Goal: Information Seeking & Learning: Check status

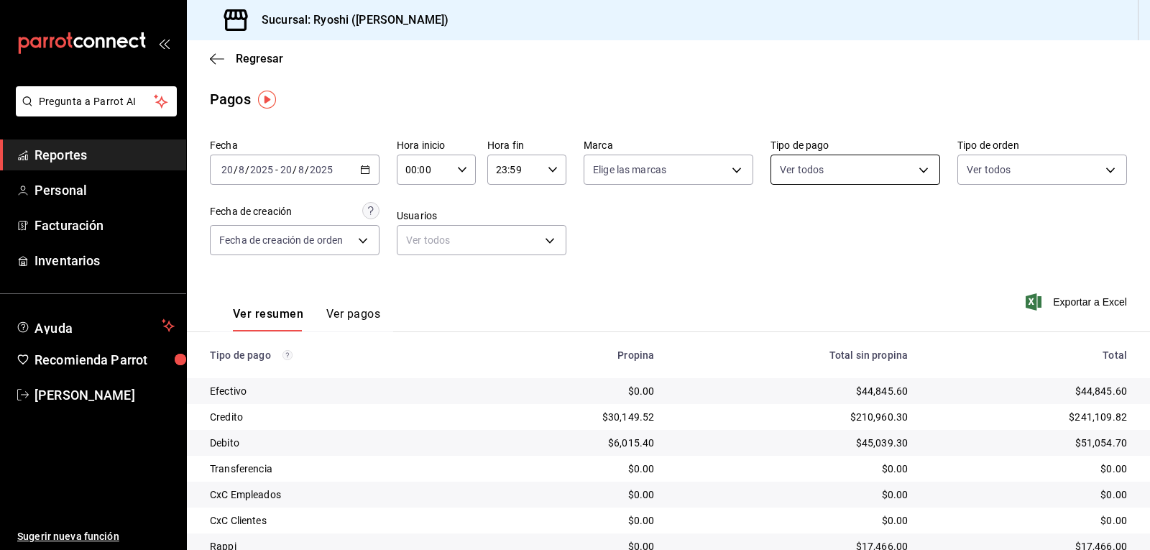
click at [915, 173] on body "Pregunta a Parrot AI Reportes Personal Facturación Inventarios Ayuda Recomienda…" at bounding box center [575, 275] width 1150 height 550
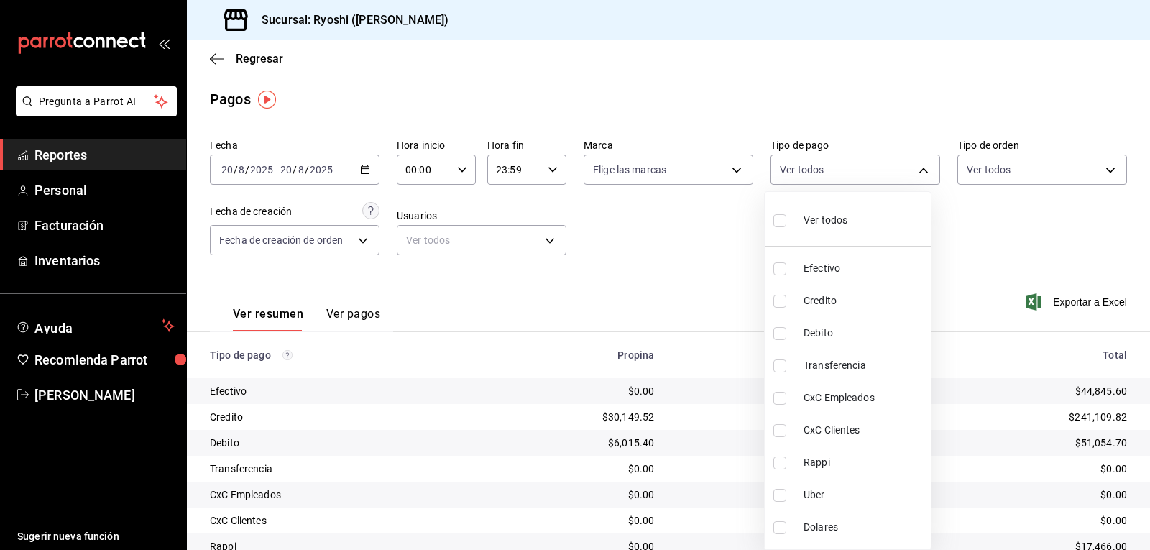
click at [779, 303] on input "checkbox" at bounding box center [780, 301] width 13 height 13
checkbox input "true"
type input "9b0685d2-7f5d-4ede-a6b4-58a2ffcbf3cd"
click at [779, 334] on input "checkbox" at bounding box center [780, 333] width 13 height 13
checkbox input "true"
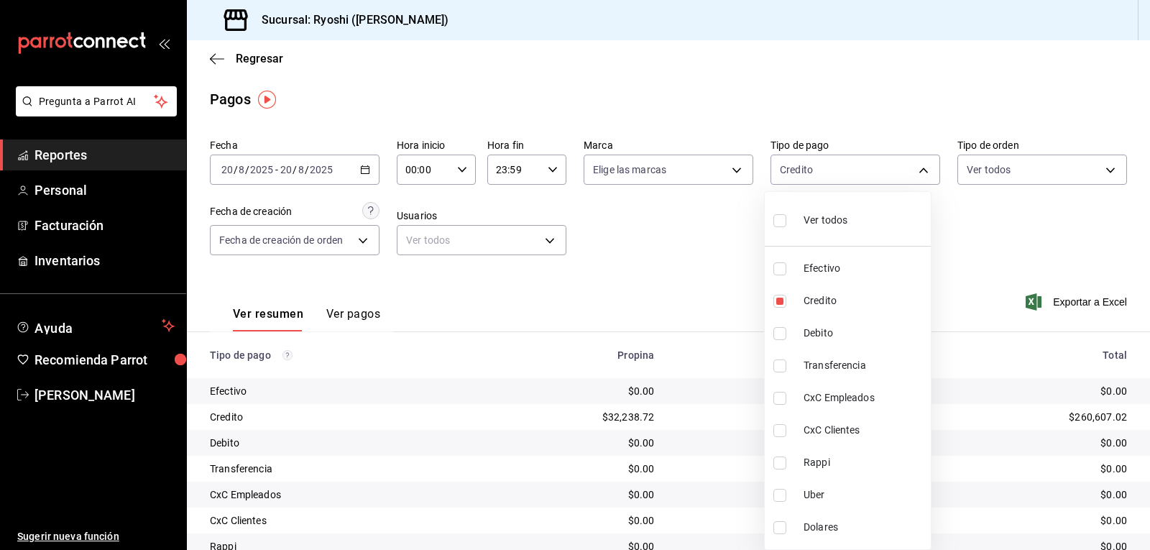
type input "9b0685d2-7f5d-4ede-a6b4-58a2ffcbf3cd,4fc1f123-1106-4d46-a6dc-4994d0550367"
click at [362, 169] on div at bounding box center [575, 275] width 1150 height 550
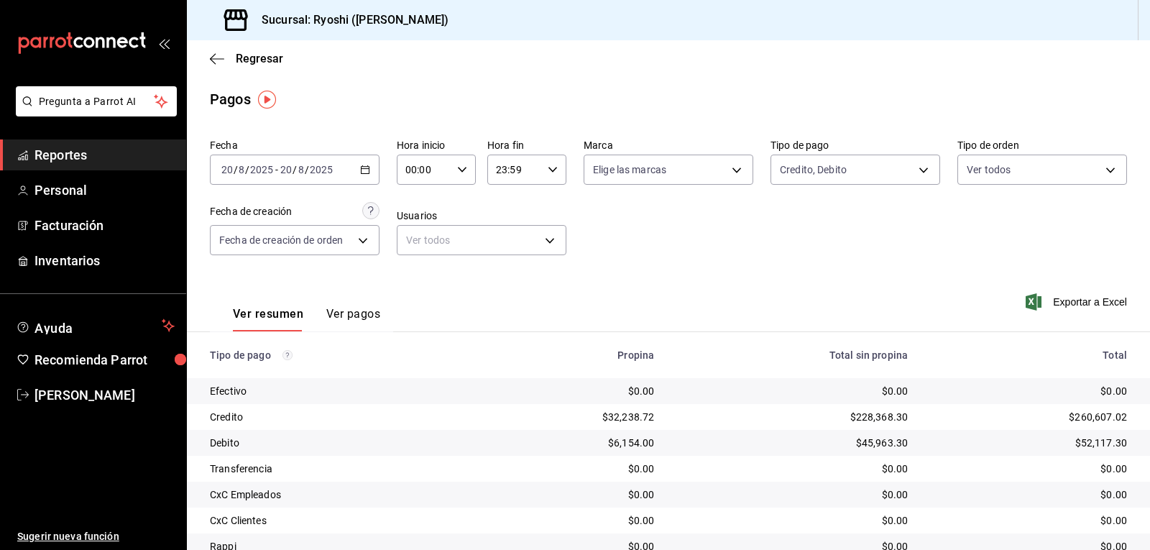
click at [363, 168] on icon "button" at bounding box center [365, 170] width 10 height 10
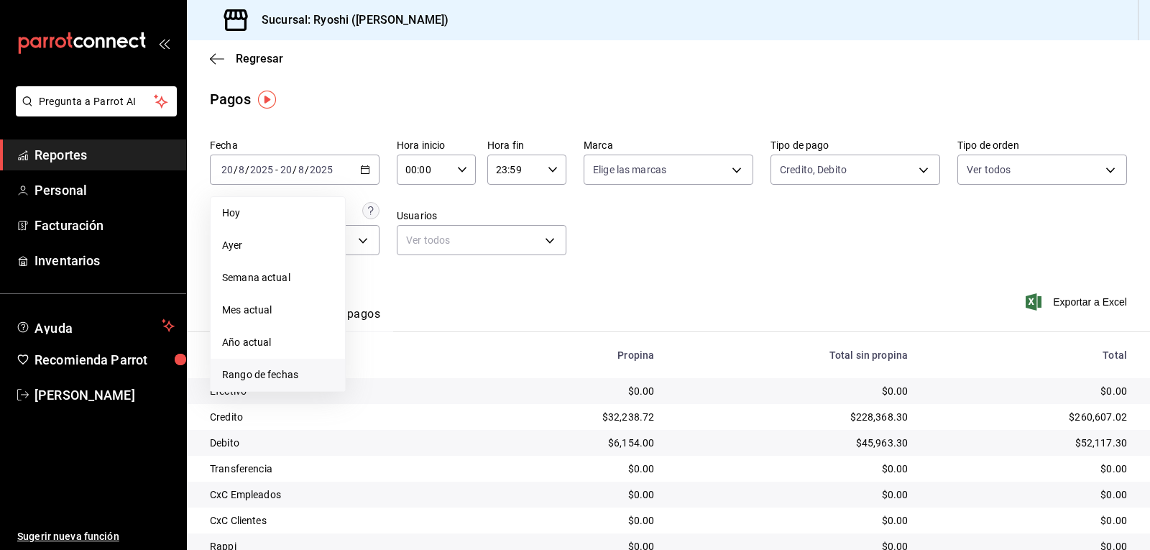
click at [274, 380] on span "Rango de fechas" at bounding box center [277, 374] width 111 height 15
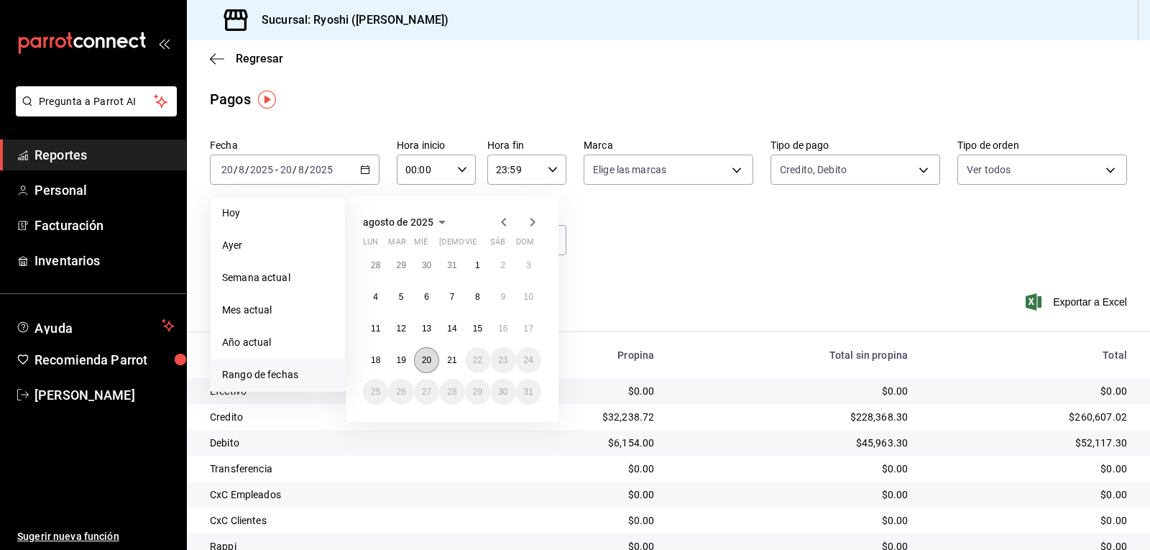
click at [434, 362] on button "20" at bounding box center [426, 360] width 25 height 26
click at [443, 361] on button "21" at bounding box center [451, 360] width 25 height 26
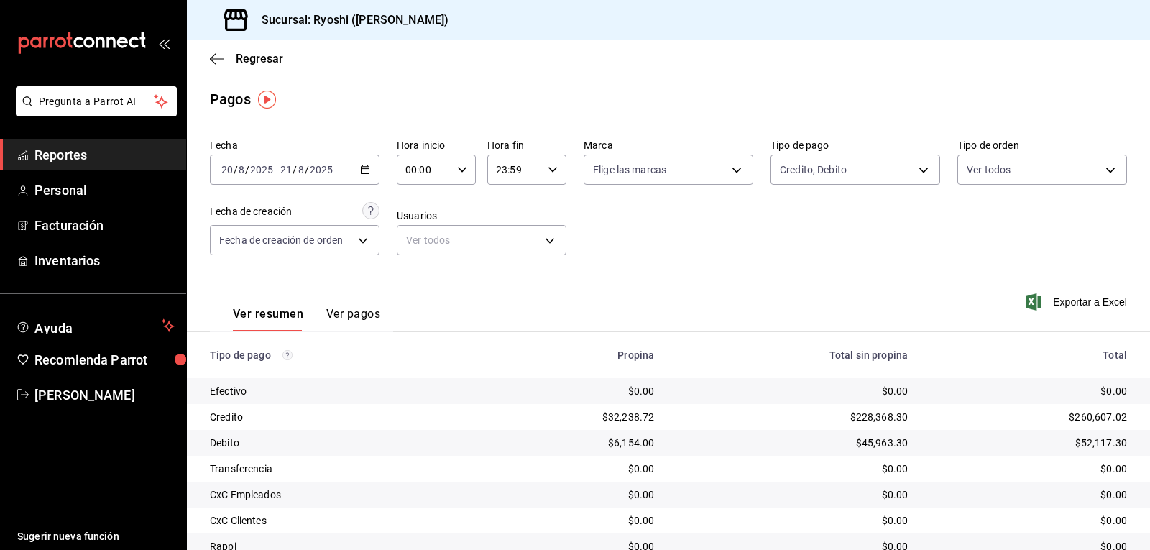
click at [656, 252] on div "Fecha [DATE] [DATE] - [DATE] [DATE] Hora inicio 00:00 Hora inicio Hora fin 23:5…" at bounding box center [668, 202] width 917 height 139
click at [216, 57] on icon "button" at bounding box center [217, 58] width 14 height 13
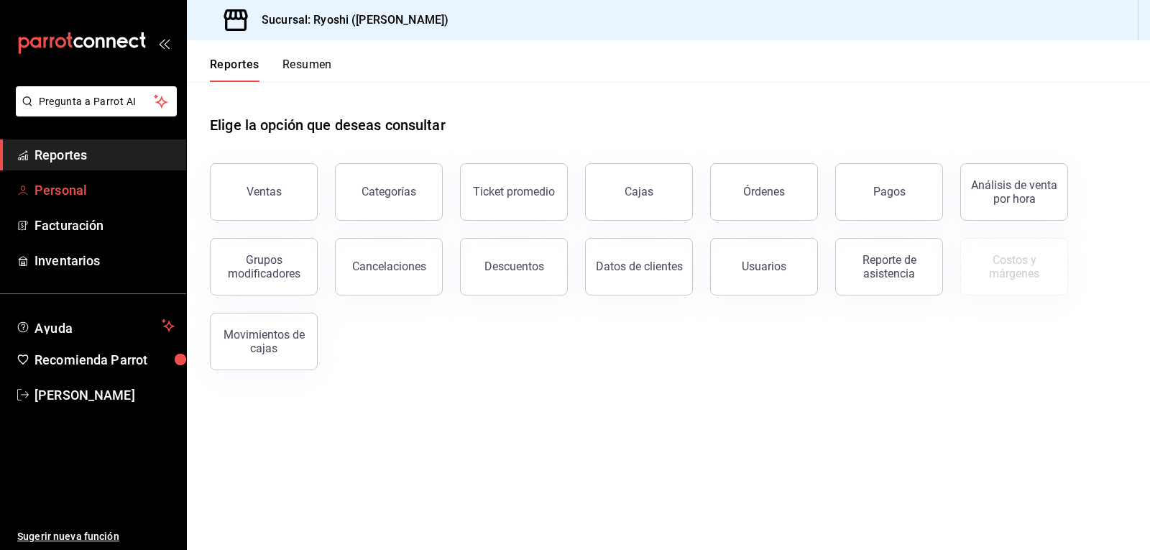
click at [66, 192] on span "Personal" at bounding box center [105, 189] width 140 height 19
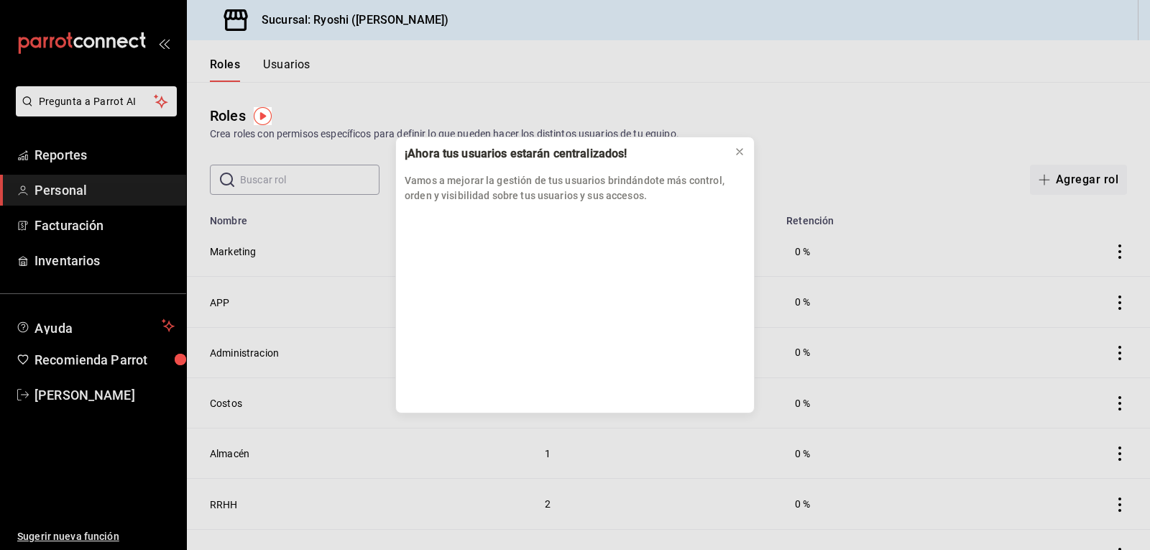
click at [88, 154] on div "¡Ahora tus usuarios estarán centralizados! Vamos a mejorar la gestión de tus us…" at bounding box center [575, 275] width 1150 height 550
click at [737, 148] on icon at bounding box center [740, 152] width 12 height 12
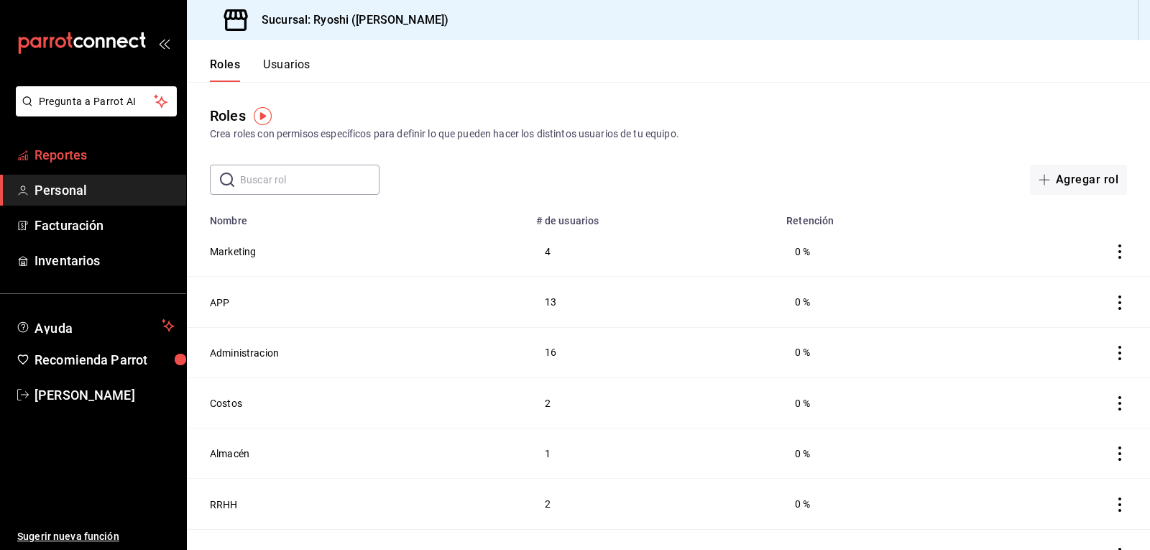
click at [103, 159] on span "Reportes" at bounding box center [105, 154] width 140 height 19
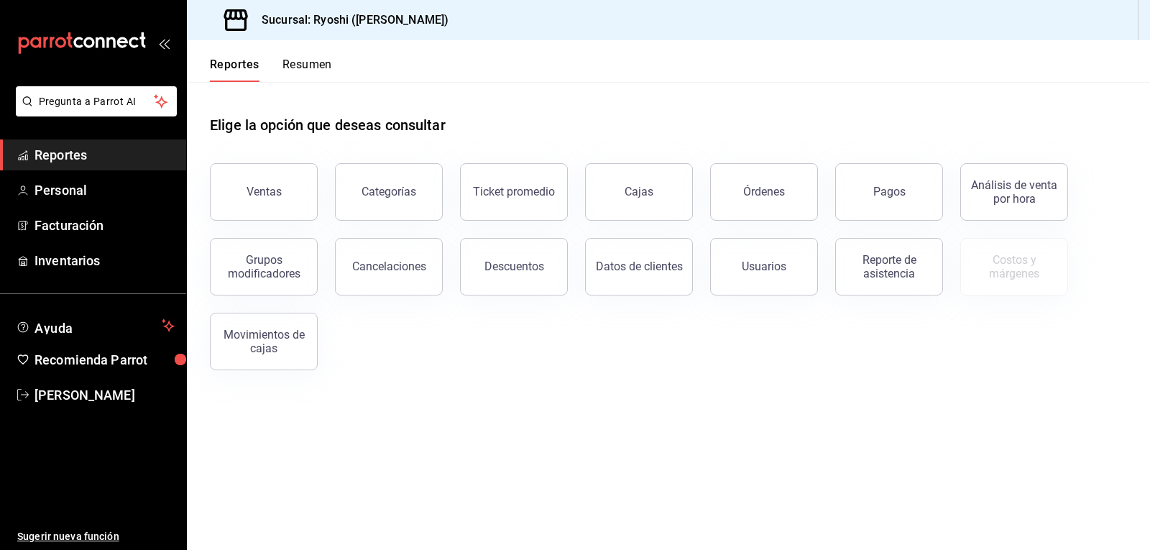
click at [309, 60] on button "Resumen" at bounding box center [308, 70] width 50 height 24
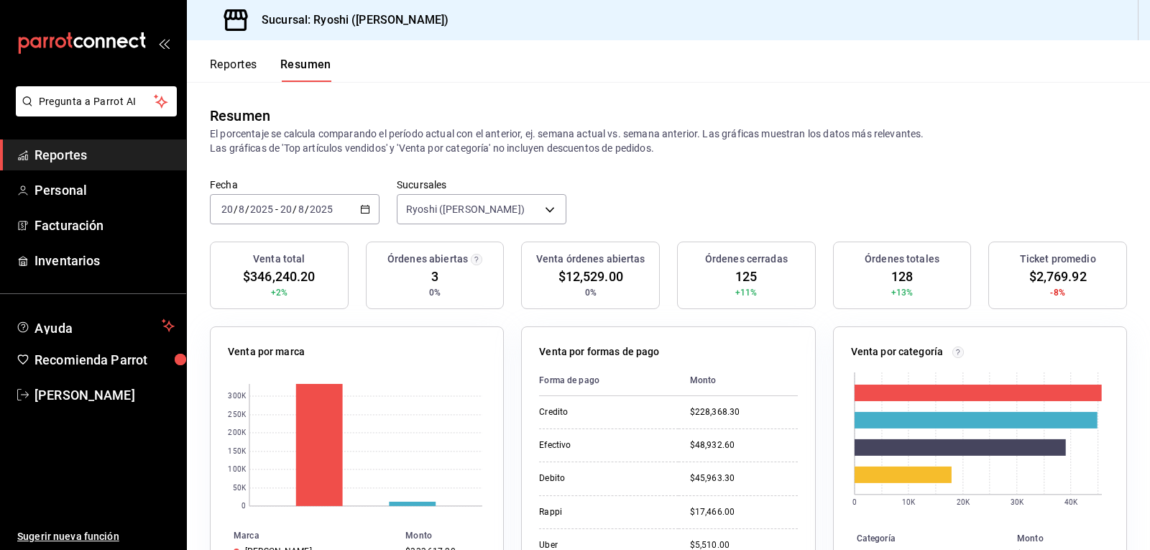
click at [239, 65] on button "Reportes" at bounding box center [233, 70] width 47 height 24
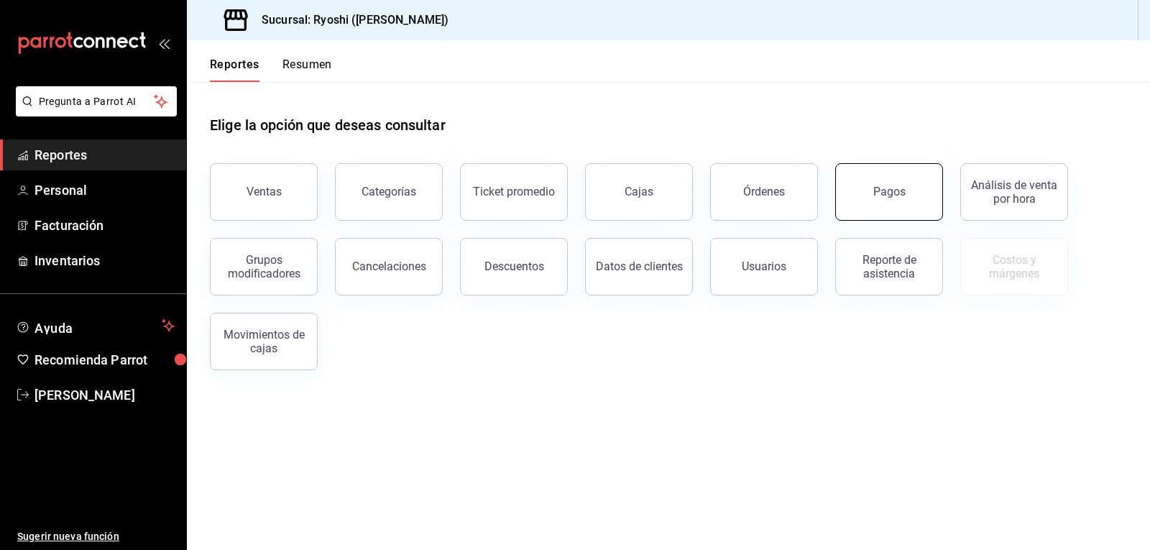
click at [864, 209] on button "Pagos" at bounding box center [889, 192] width 108 height 58
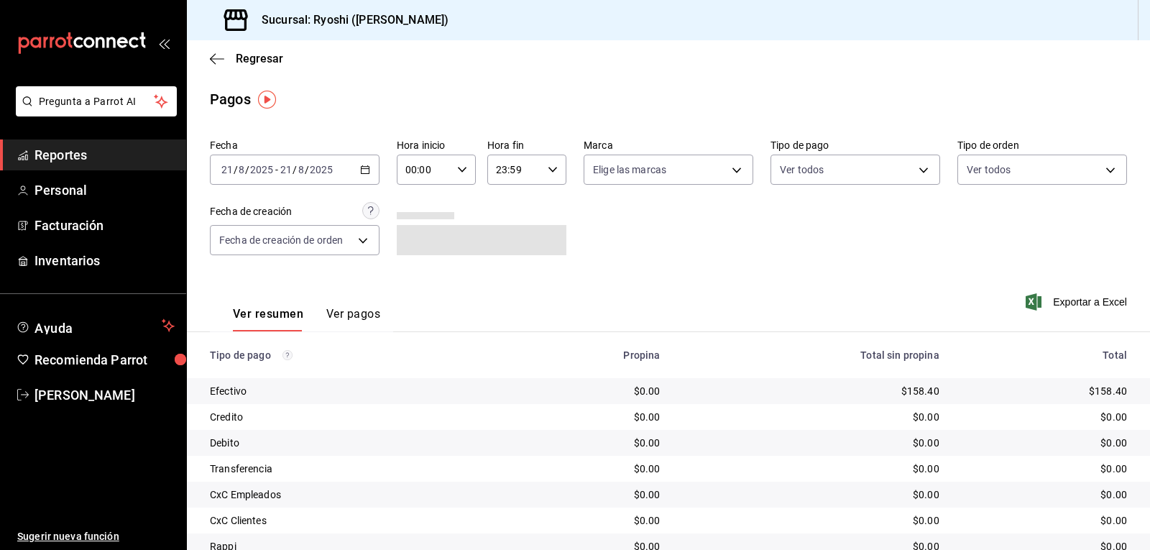
click at [459, 169] on icon "button" at bounding box center [462, 170] width 10 height 10
click at [612, 204] on div at bounding box center [575, 275] width 1150 height 550
click at [362, 168] on icon "button" at bounding box center [365, 170] width 10 height 10
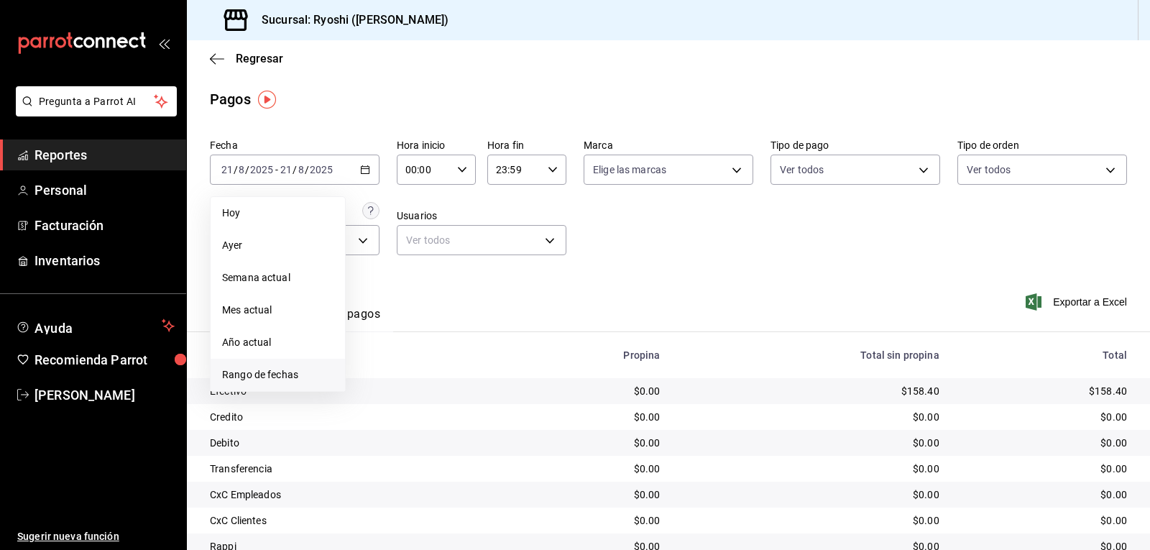
click at [261, 376] on span "Rango de fechas" at bounding box center [277, 374] width 111 height 15
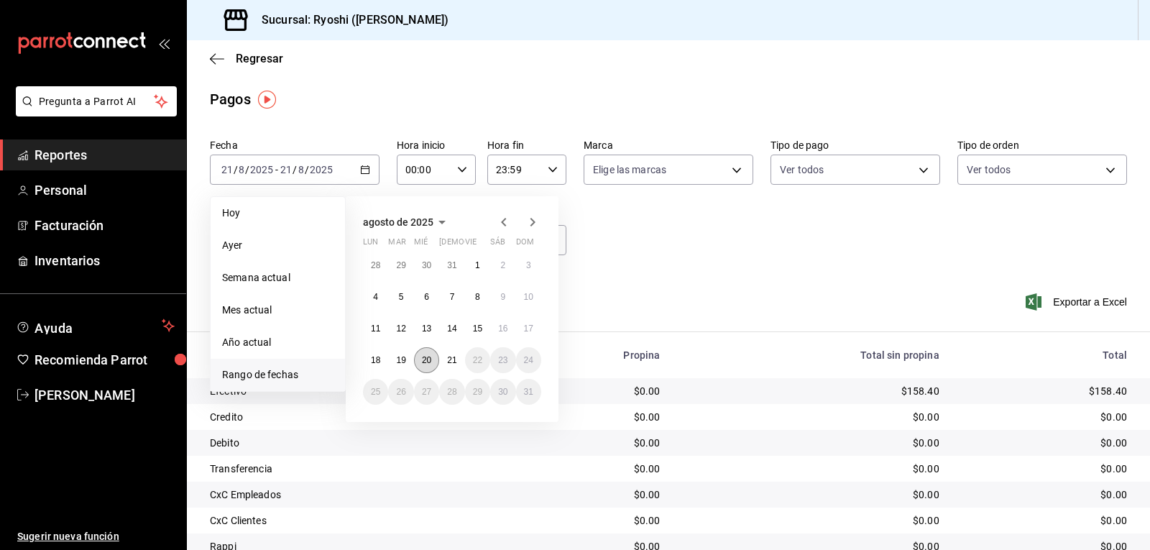
click at [424, 362] on abbr "20" at bounding box center [426, 360] width 9 height 10
click at [449, 362] on abbr "21" at bounding box center [451, 360] width 9 height 10
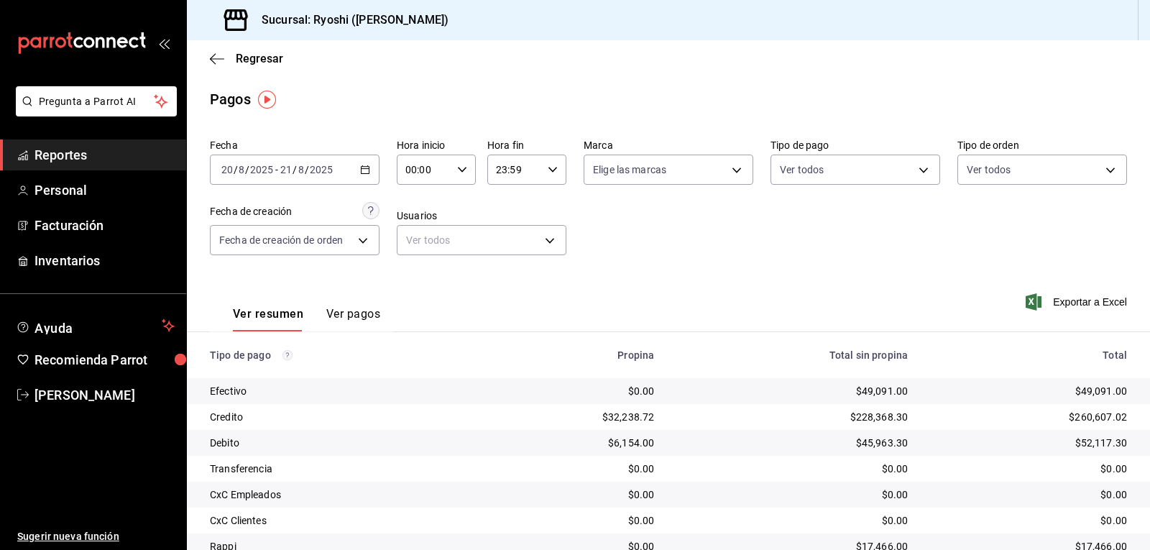
click at [361, 170] on icon "button" at bounding box center [365, 170] width 10 height 10
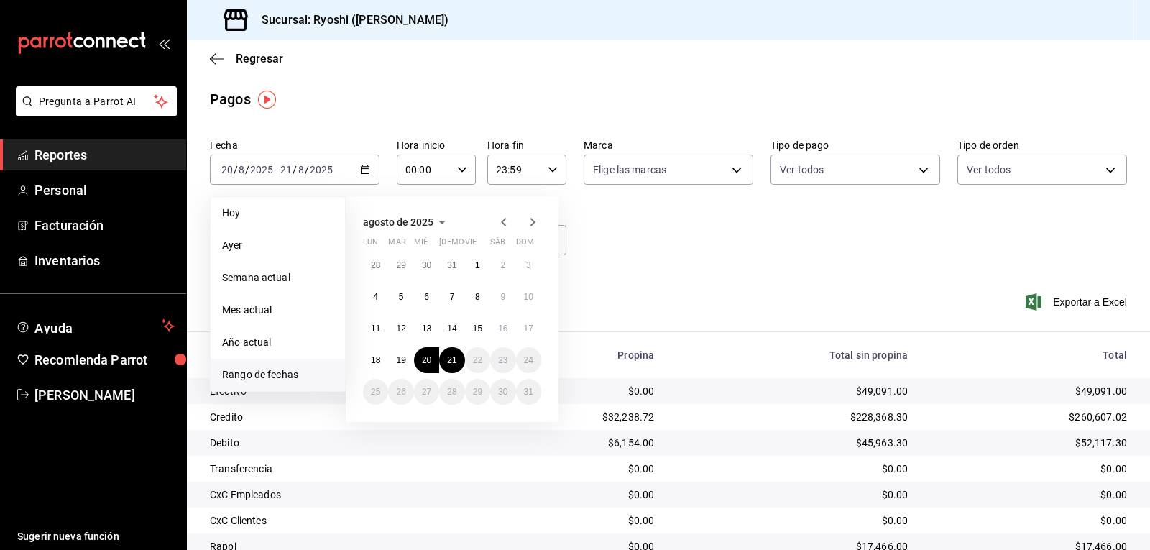
click at [267, 376] on span "Rango de fechas" at bounding box center [277, 374] width 111 height 15
click at [424, 360] on abbr "20" at bounding box center [426, 360] width 9 height 10
click at [449, 362] on abbr "21" at bounding box center [451, 360] width 9 height 10
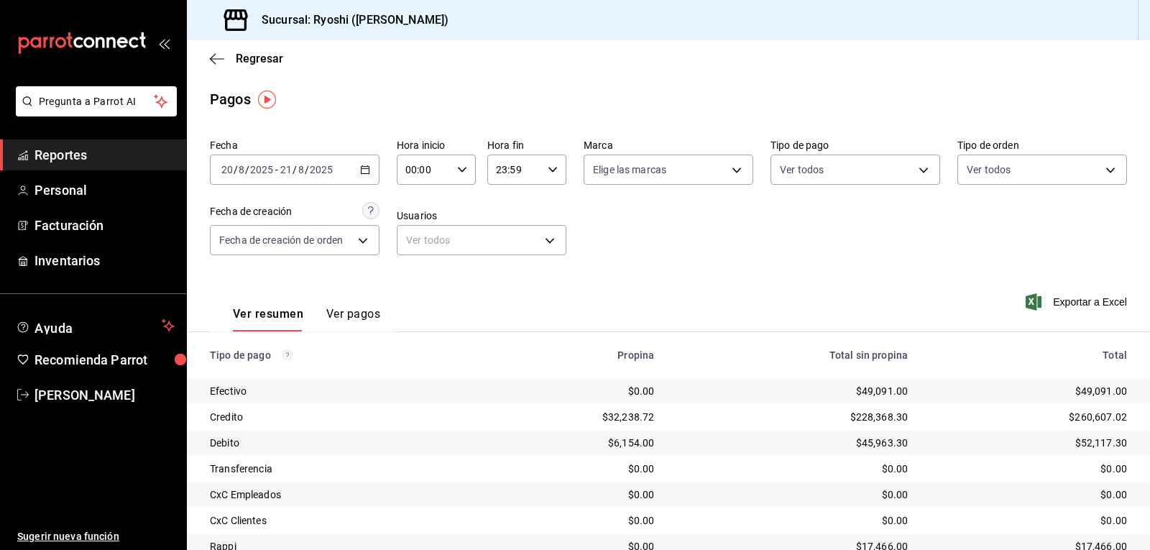
click at [458, 169] on icon "button" at bounding box center [462, 170] width 10 height 10
click at [411, 278] on span "02" at bounding box center [414, 276] width 17 height 12
type input "02:00"
click at [675, 240] on div at bounding box center [575, 275] width 1150 height 550
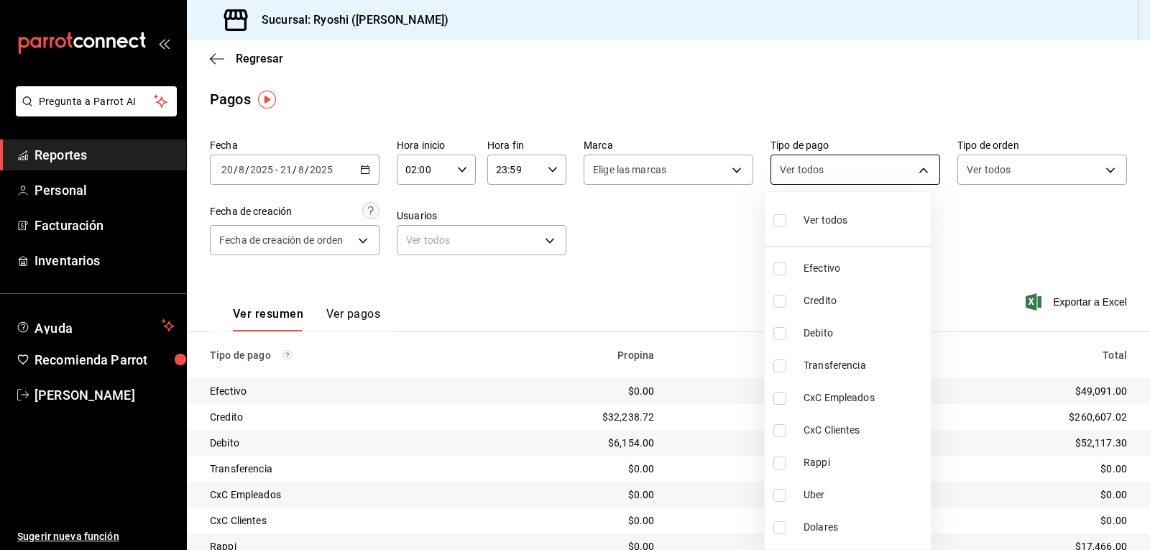
click at [915, 173] on body "Pregunta a Parrot AI Reportes Personal Facturación Inventarios Ayuda Recomienda…" at bounding box center [575, 275] width 1150 height 550
drag, startPoint x: 776, startPoint y: 294, endPoint x: 776, endPoint y: 324, distance: 29.5
click at [776, 295] on input "checkbox" at bounding box center [780, 301] width 13 height 13
checkbox input "true"
type input "9b0685d2-7f5d-4ede-a6b4-58a2ffcbf3cd"
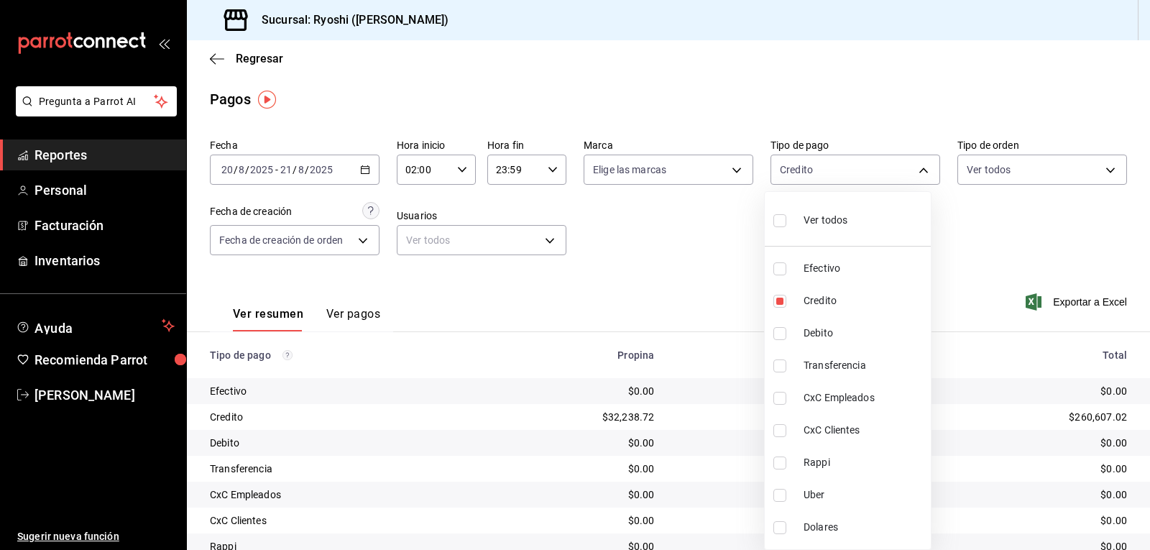
click at [776, 335] on input "checkbox" at bounding box center [780, 333] width 13 height 13
checkbox input "true"
type input "9b0685d2-7f5d-4ede-a6b4-58a2ffcbf3cd,4fc1f123-1106-4d46-a6dc-4994d0550367"
click at [965, 244] on div at bounding box center [575, 275] width 1150 height 550
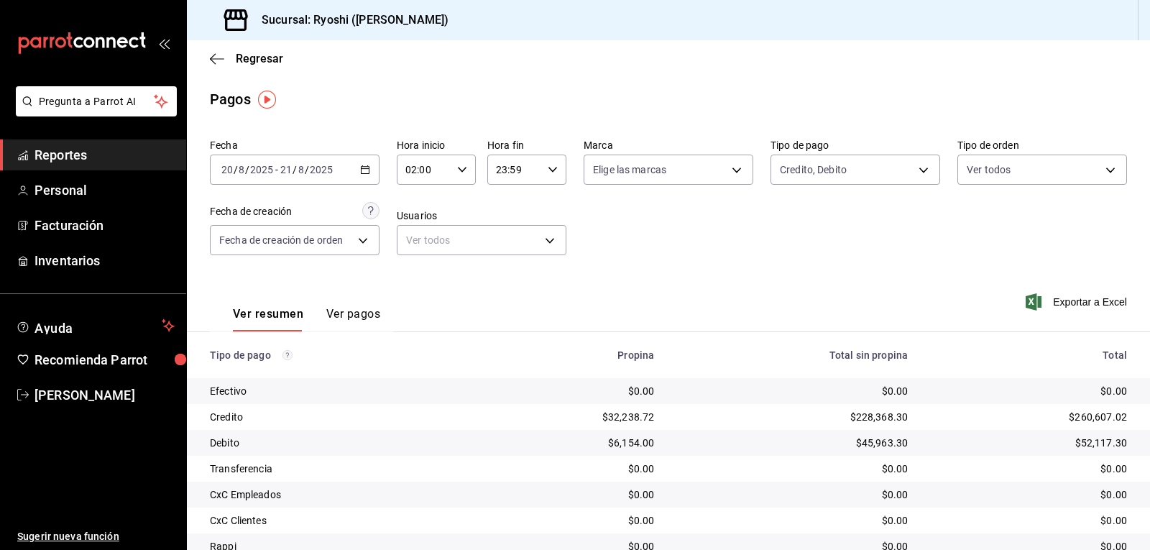
click at [459, 170] on icon "button" at bounding box center [462, 170] width 10 height 10
click at [413, 232] on button "03" at bounding box center [415, 240] width 34 height 29
type input "03:00"
drag, startPoint x: 830, startPoint y: 242, endPoint x: 828, endPoint y: 260, distance: 18.1
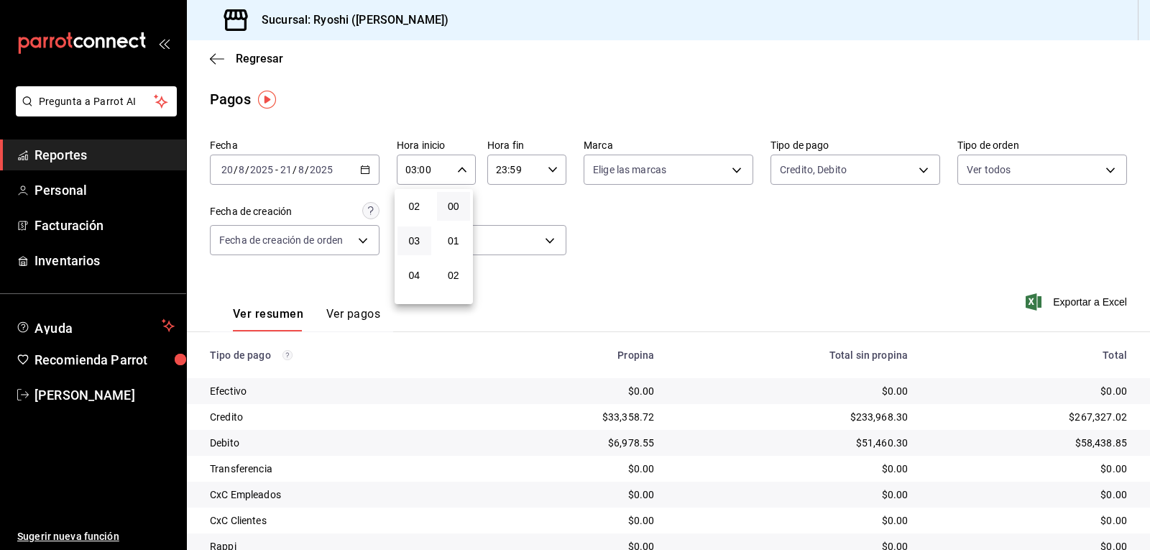
click at [830, 242] on div at bounding box center [575, 275] width 1150 height 550
click at [874, 272] on div "Fecha [DATE] [DATE] - [DATE] [DATE] Hora inicio 03:00 Hora inicio Hora fin 23:5…" at bounding box center [668, 202] width 917 height 139
click at [912, 170] on body "Pregunta a Parrot AI Reportes Personal Facturación Inventarios Ayuda Recomienda…" at bounding box center [575, 275] width 1150 height 550
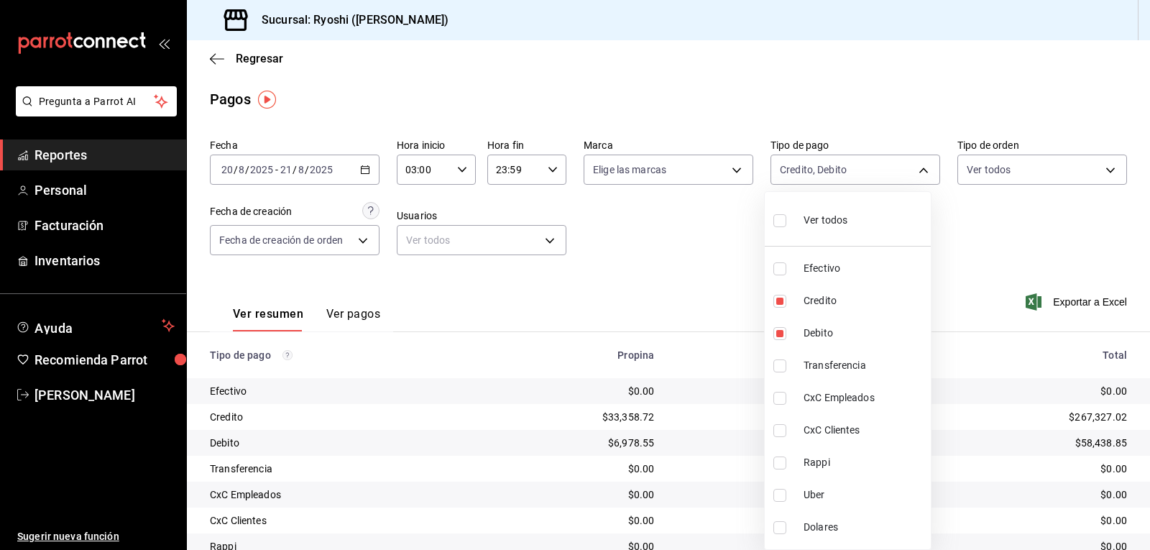
click at [781, 219] on input "checkbox" at bounding box center [780, 220] width 13 height 13
checkbox input "true"
type input "789b4605-08e0-4dfe-9865-94468e2c17aa,9b0685d2-7f5d-4ede-a6b4-58a2ffcbf3cd,4fc1f…"
checkbox input "true"
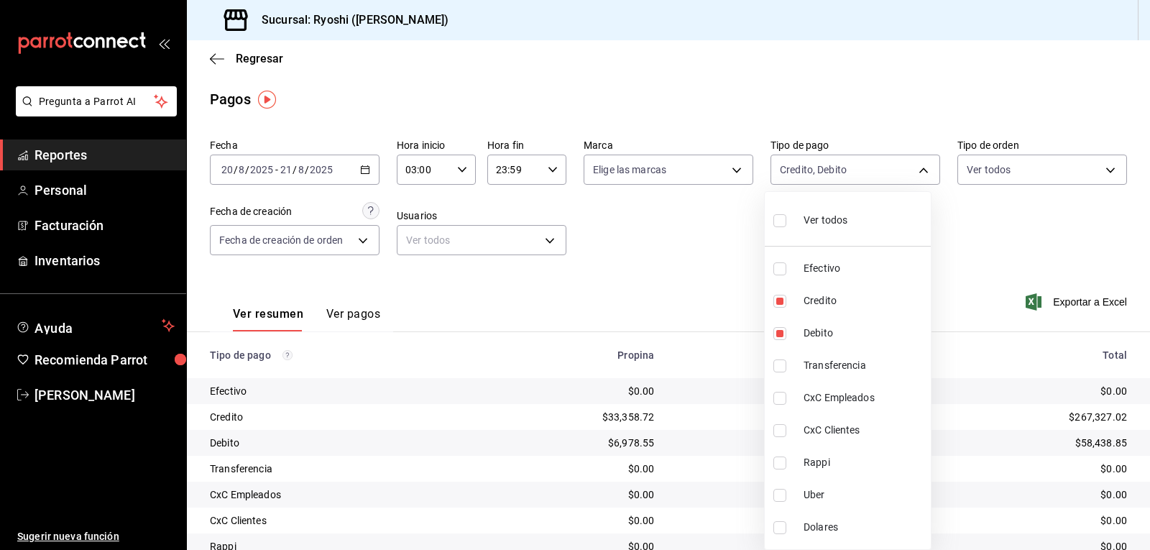
checkbox input "true"
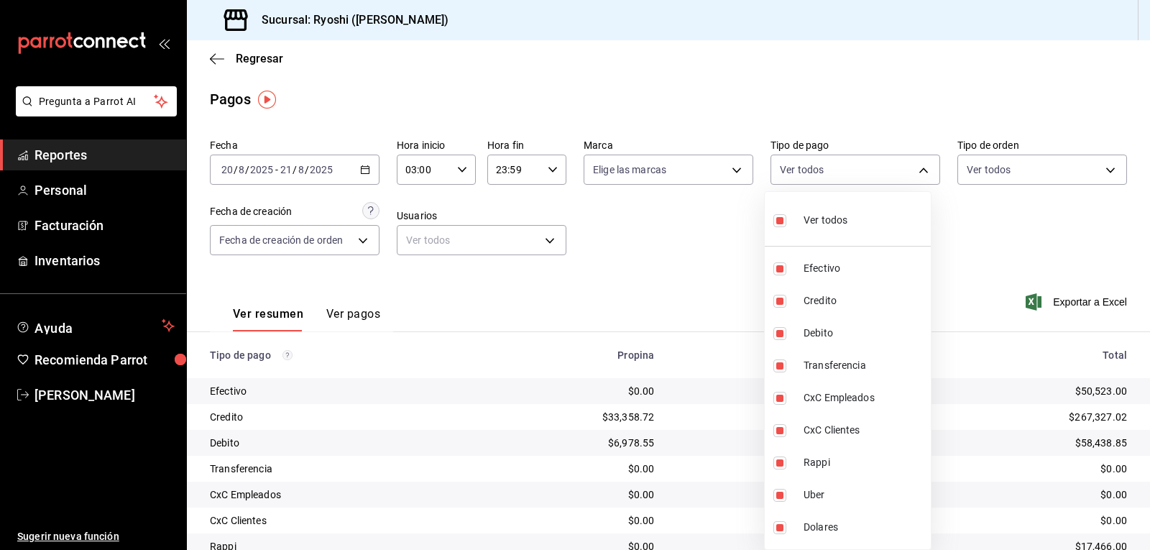
click at [722, 232] on div at bounding box center [575, 275] width 1150 height 550
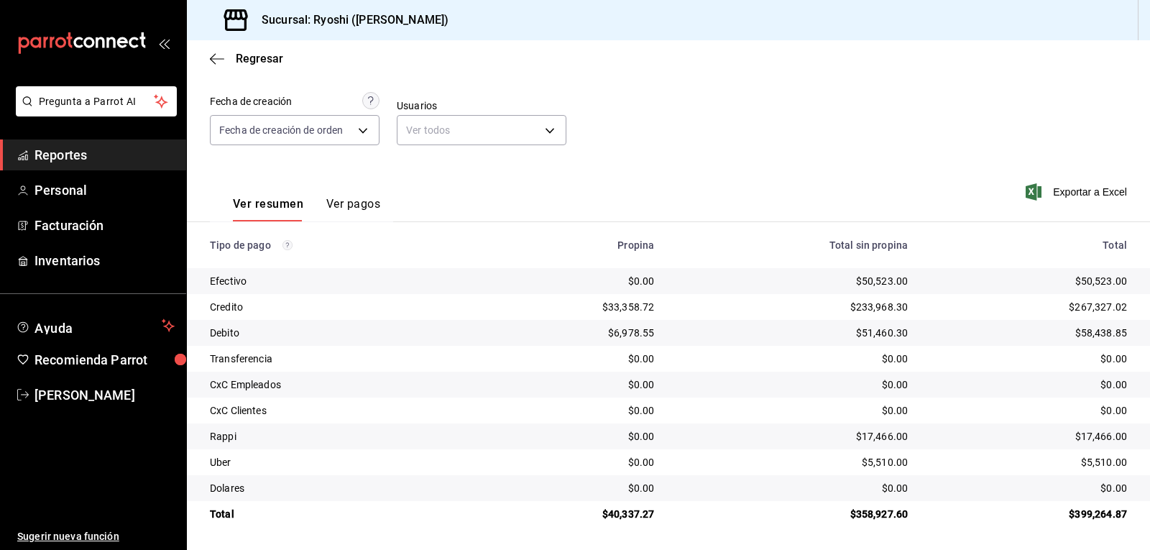
scroll to position [39, 0]
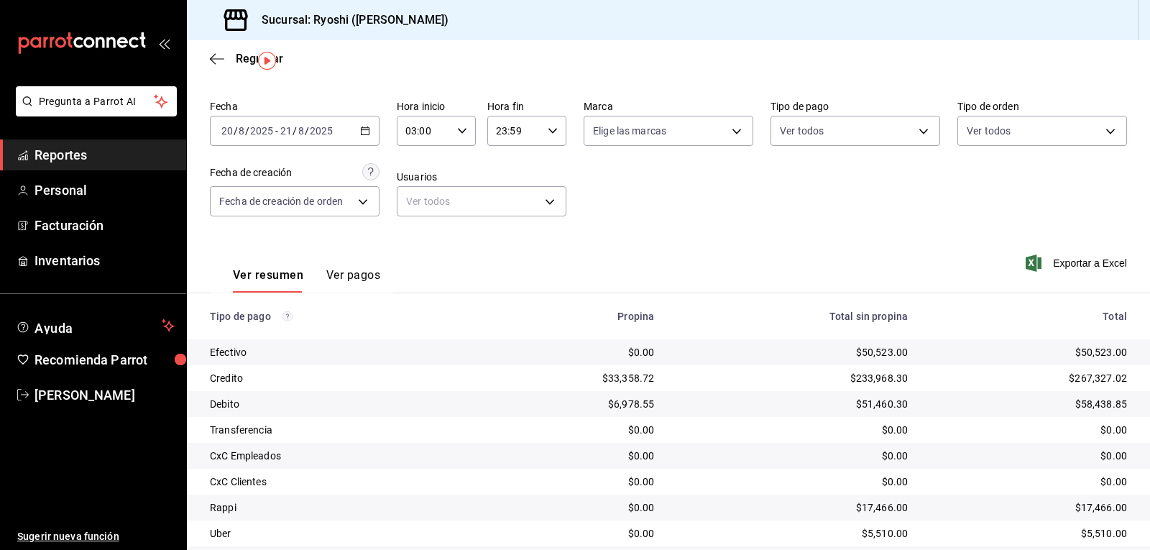
click at [462, 129] on \(Stroke\) "button" at bounding box center [462, 130] width 9 height 5
click at [415, 199] on span "04" at bounding box center [414, 202] width 17 height 12
type input "04:00"
click at [664, 195] on div at bounding box center [575, 275] width 1150 height 550
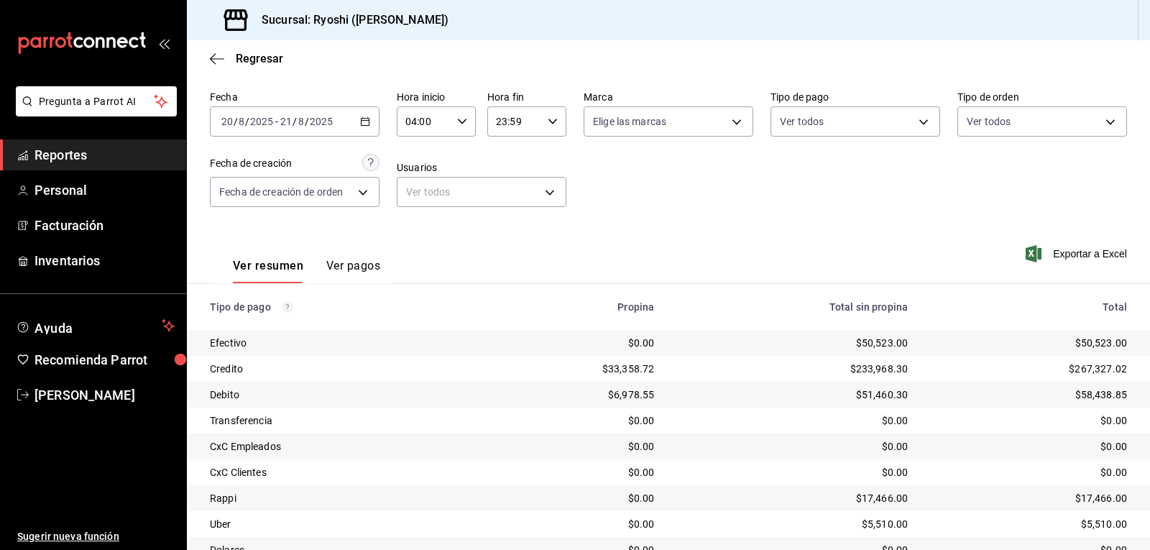
scroll to position [111, 0]
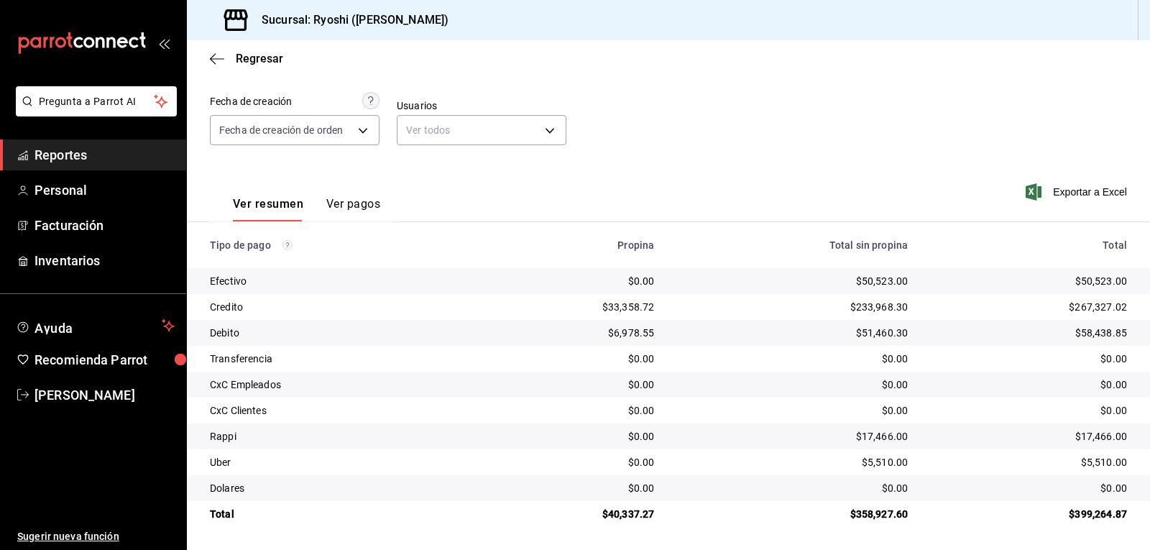
click at [457, 55] on button "button" at bounding box center [462, 60] width 10 height 10
